Goal: Information Seeking & Learning: Learn about a topic

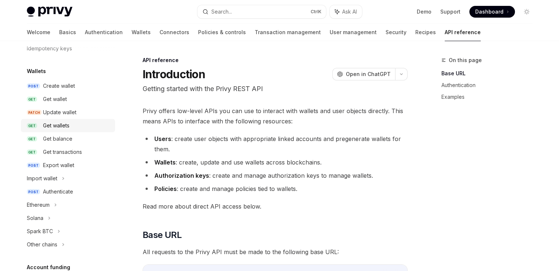
scroll to position [51, 0]
click at [61, 163] on div "Export wallet" at bounding box center [58, 164] width 31 height 9
type textarea "*"
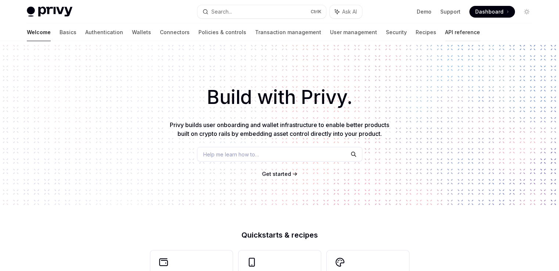
click at [445, 34] on link "API reference" at bounding box center [462, 33] width 35 height 18
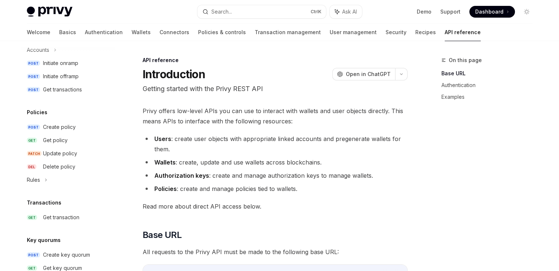
scroll to position [341, 0]
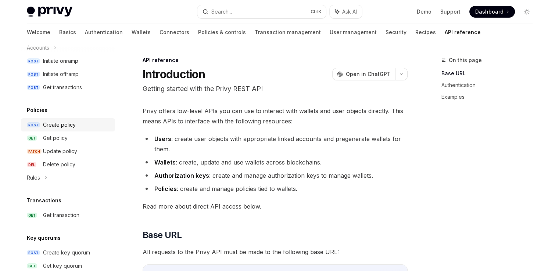
click at [79, 123] on div "Create policy" at bounding box center [77, 124] width 68 height 9
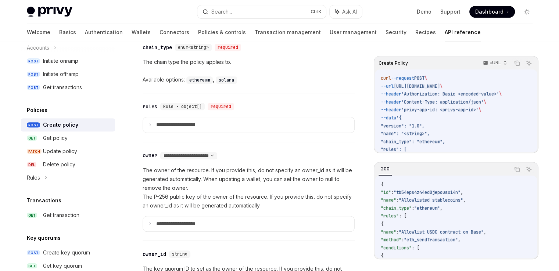
scroll to position [439, 0]
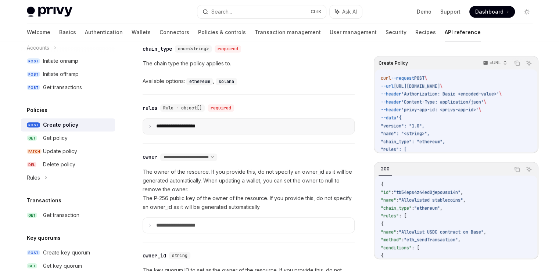
click at [184, 121] on summary "**********" at bounding box center [248, 126] width 211 height 15
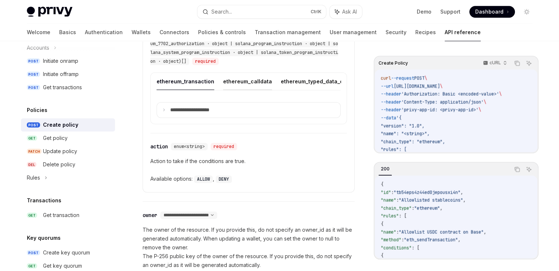
scroll to position [684, 0]
click at [209, 114] on p "**********" at bounding box center [195, 110] width 51 height 7
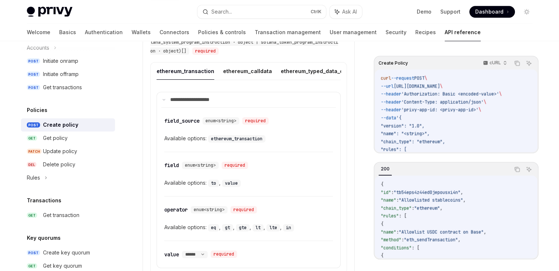
scroll to position [695, 0]
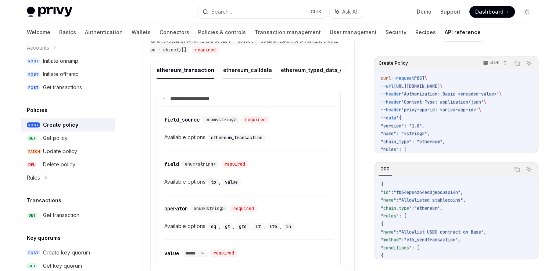
click at [242, 67] on button "ethereum_calldata" at bounding box center [247, 69] width 49 height 17
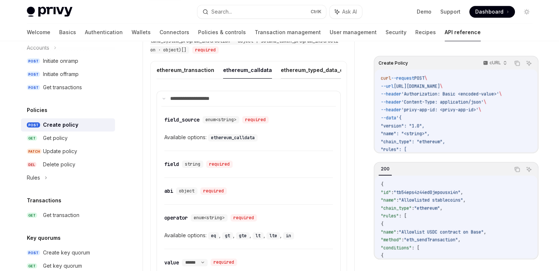
click at [285, 71] on button "ethereum_typed_data_domain" at bounding box center [320, 69] width 78 height 17
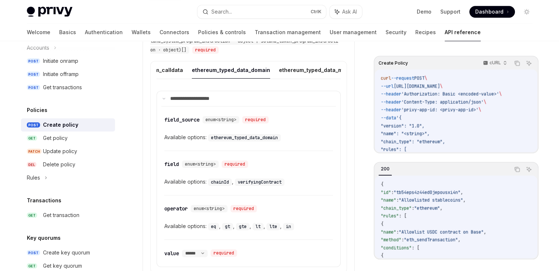
scroll to position [0, 91]
click at [281, 69] on button "ethereum_typed_data_message" at bounding box center [318, 69] width 83 height 17
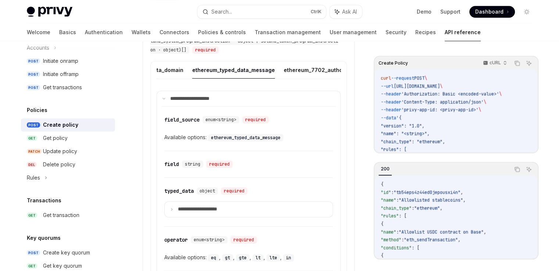
scroll to position [0, 176]
click at [283, 68] on button "ethereum_7702_authorization" at bounding box center [322, 69] width 79 height 17
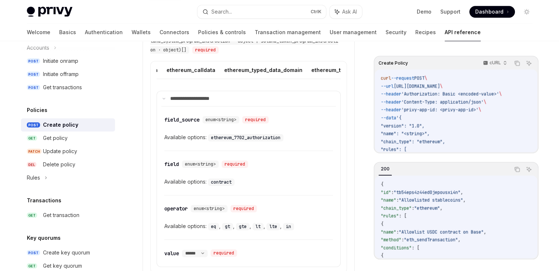
scroll to position [0, 68]
click at [263, 65] on button "ethereum_typed_data_domain" at bounding box center [251, 69] width 78 height 17
click at [263, 65] on button "ethereum_typed_data_message" at bounding box center [303, 69] width 83 height 17
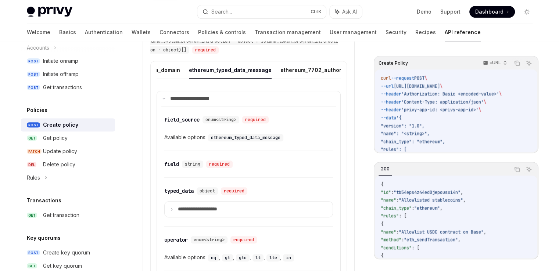
scroll to position [0, 179]
click at [54, 249] on div "Create key quorum" at bounding box center [66, 252] width 47 height 9
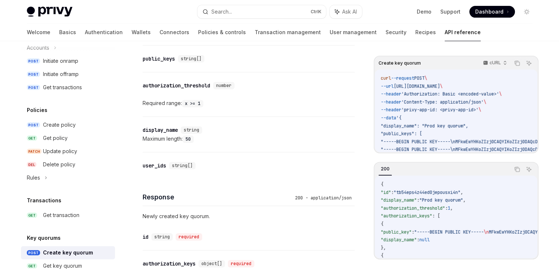
scroll to position [260, 0]
click at [159, 164] on div "user_ids" at bounding box center [154, 166] width 24 height 7
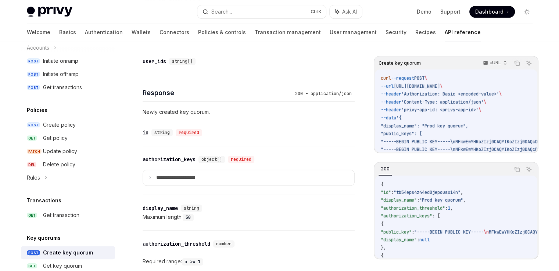
scroll to position [373, 0]
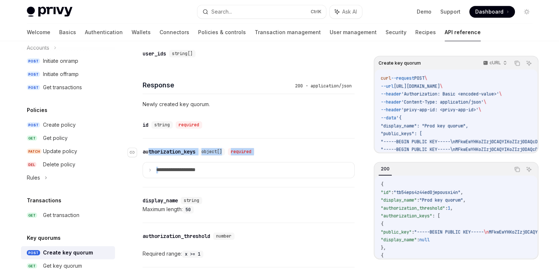
drag, startPoint x: 159, startPoint y: 164, endPoint x: 148, endPoint y: 148, distance: 19.3
click at [148, 148] on div "**********" at bounding box center [248, 162] width 212 height 48
click at [148, 148] on div "authorization_keys" at bounding box center [168, 151] width 53 height 7
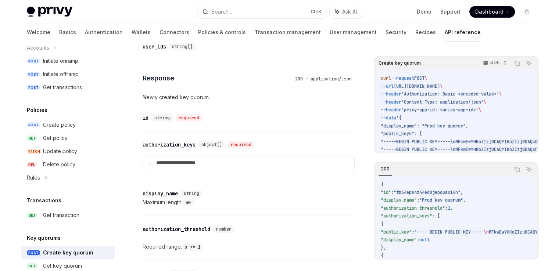
scroll to position [377, 0]
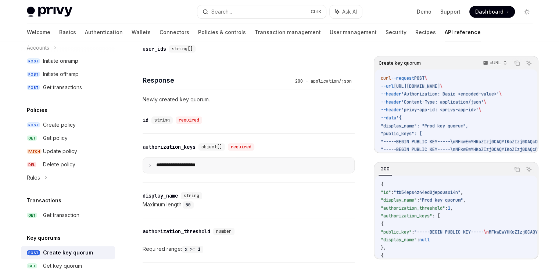
click at [148, 163] on icon at bounding box center [150, 165] width 4 height 4
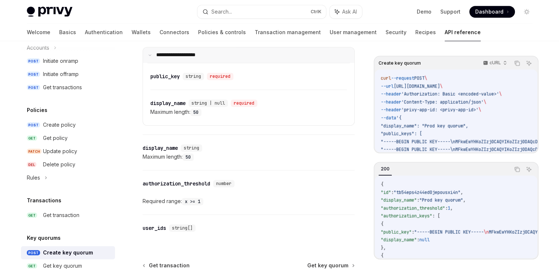
scroll to position [488, 0]
click at [155, 225] on div "user_ids" at bounding box center [154, 227] width 24 height 7
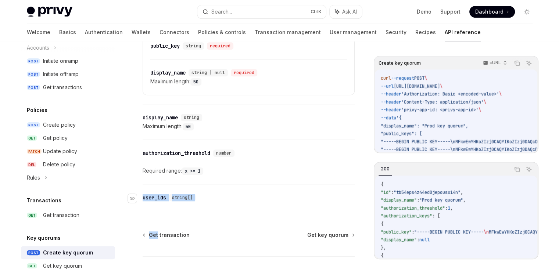
scroll to position [565, 0]
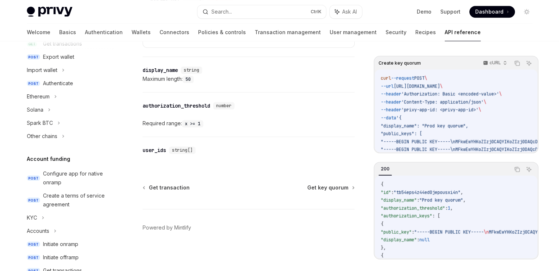
scroll to position [157, 0]
click at [64, 134] on icon at bounding box center [63, 137] width 3 height 9
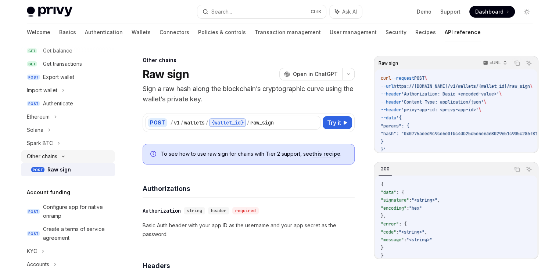
scroll to position [132, 0]
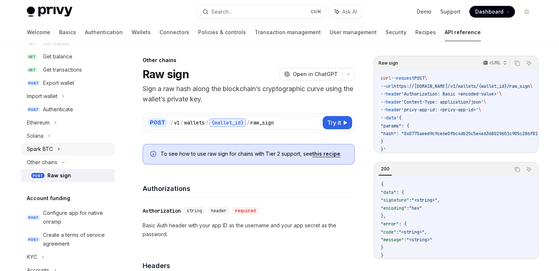
click at [56, 147] on div "Spark BTC" at bounding box center [68, 148] width 94 height 13
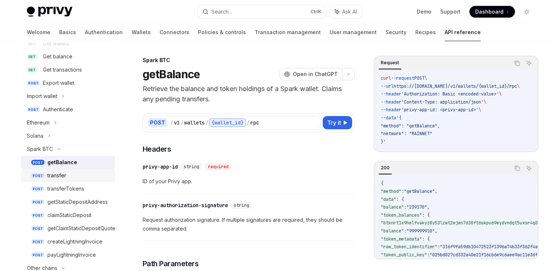
scroll to position [100, 0]
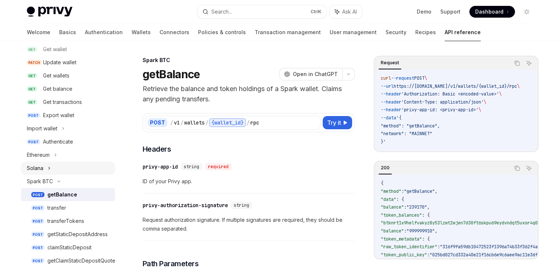
click at [48, 169] on icon at bounding box center [49, 168] width 3 height 9
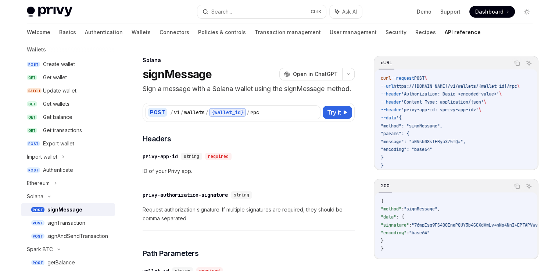
scroll to position [71, 0]
click at [51, 181] on div "Ethereum" at bounding box center [68, 184] width 94 height 13
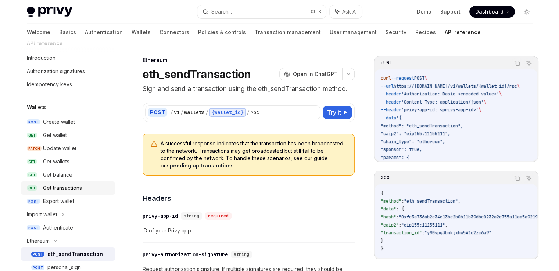
scroll to position [6, 0]
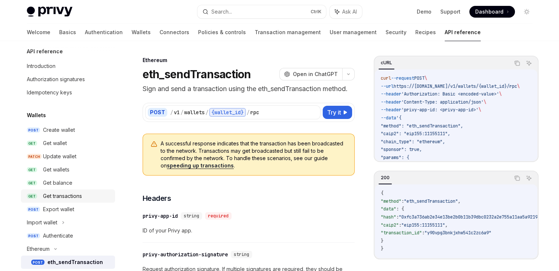
click at [55, 153] on div "Update wallet" at bounding box center [59, 156] width 33 height 9
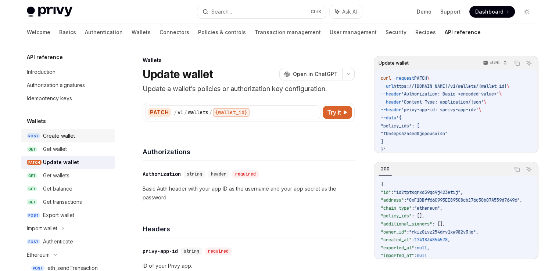
click at [54, 138] on div "Create wallet" at bounding box center [59, 135] width 32 height 9
type textarea "*"
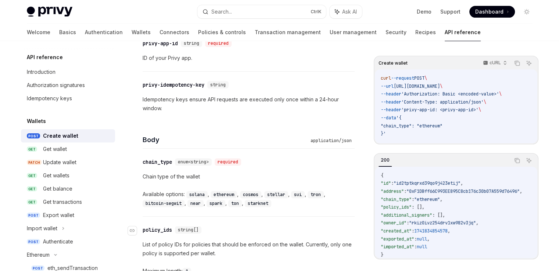
scroll to position [207, 0]
